Goal: Complete application form

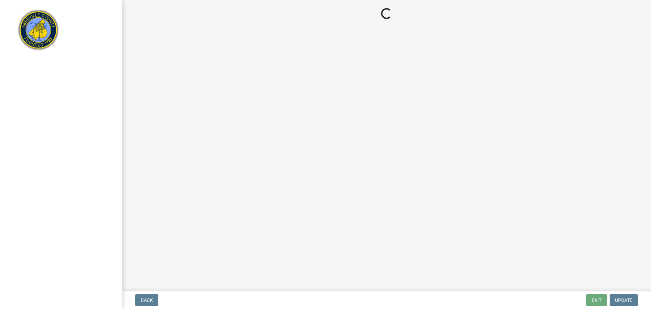
select select "3: 3"
